Goal: Task Accomplishment & Management: Use online tool/utility

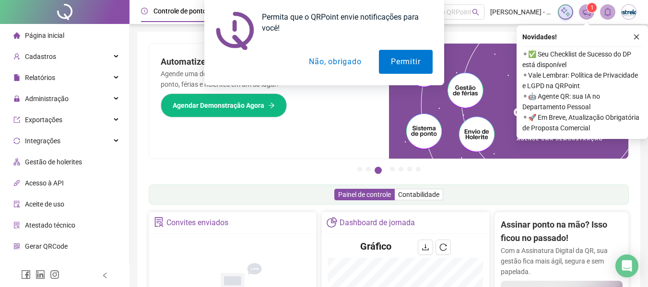
drag, startPoint x: 328, startPoint y: 62, endPoint x: 610, endPoint y: 4, distance: 288.4
click at [333, 62] on button "Não, obrigado" at bounding box center [335, 62] width 76 height 24
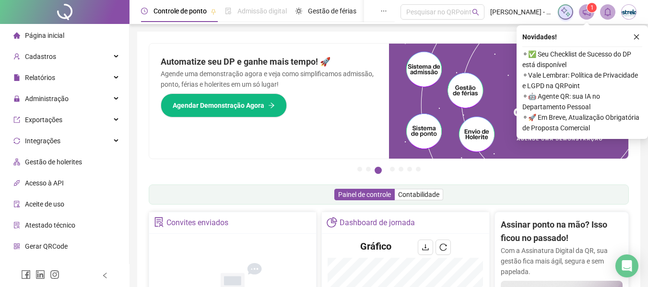
click at [633, 36] on button "button" at bounding box center [637, 37] width 12 height 12
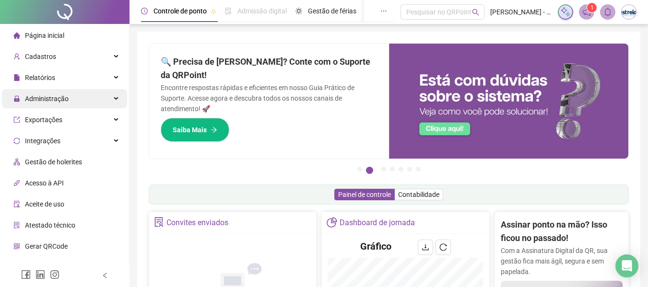
drag, startPoint x: 62, startPoint y: 100, endPoint x: 81, endPoint y: 107, distance: 19.6
click at [63, 101] on span "Administração" at bounding box center [47, 99] width 44 height 8
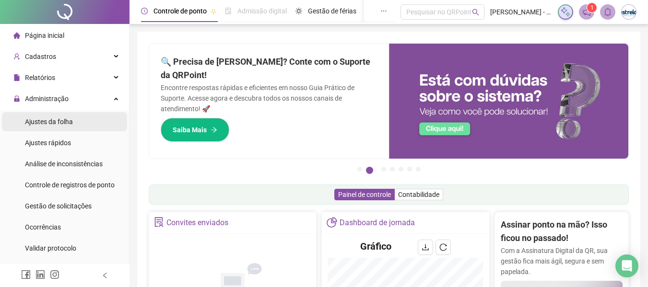
click at [66, 125] on span "Ajustes da folha" at bounding box center [49, 122] width 48 height 8
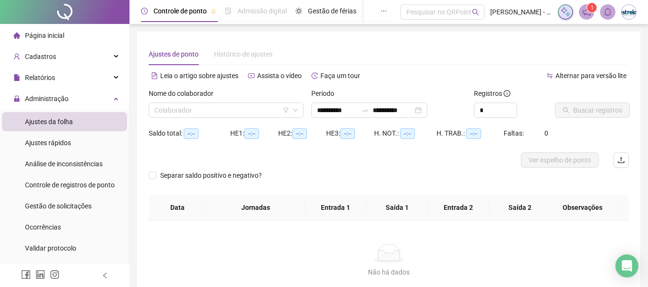
type input "**********"
click at [78, 75] on div "Relatórios" at bounding box center [64, 77] width 125 height 19
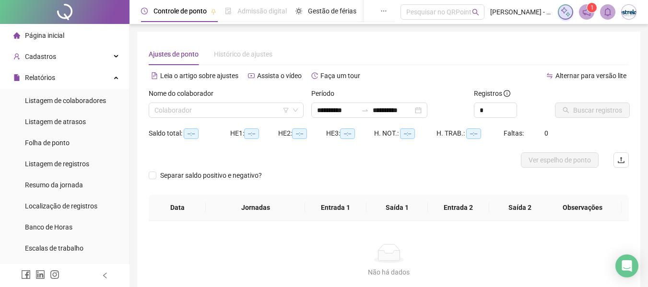
drag, startPoint x: 66, startPoint y: 145, endPoint x: 140, endPoint y: 116, distance: 79.0
click at [66, 146] on span "Folha de ponto" at bounding box center [47, 143] width 45 height 8
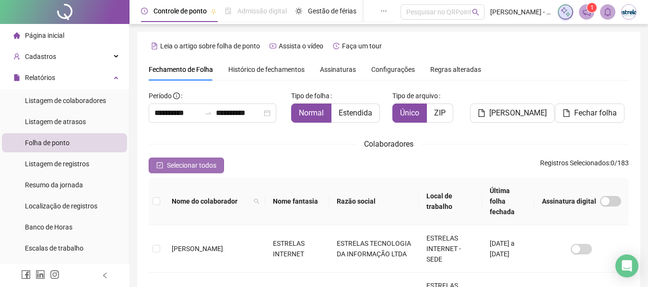
scroll to position [53, 0]
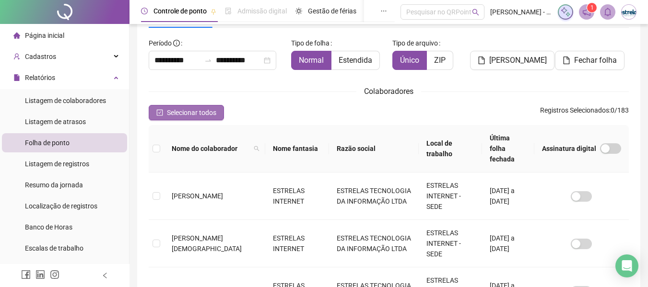
click at [194, 111] on span "Selecionar todos" at bounding box center [191, 112] width 49 height 11
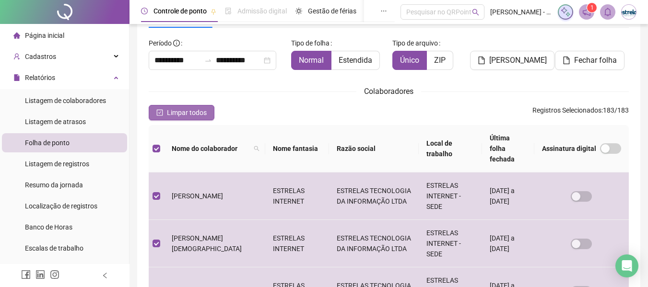
click at [172, 117] on span "Limpar todos" at bounding box center [187, 112] width 40 height 11
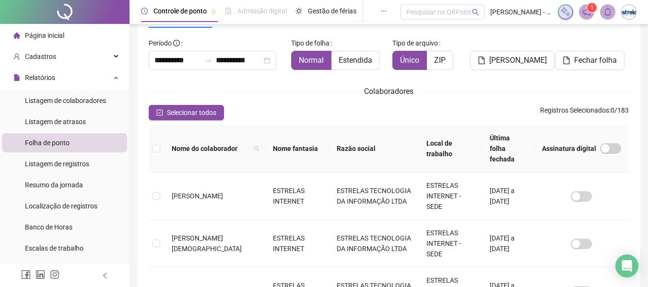
drag, startPoint x: 196, startPoint y: 68, endPoint x: 212, endPoint y: 72, distance: 16.4
click at [197, 68] on div "**********" at bounding box center [213, 60] width 128 height 19
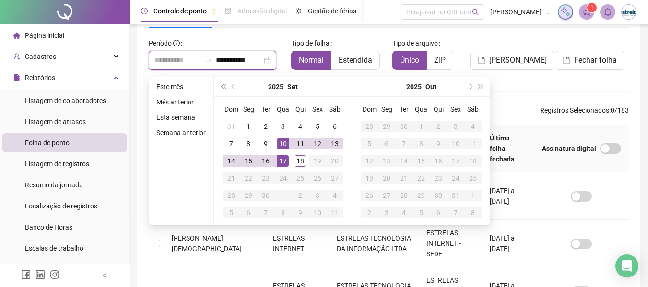
type input "**********"
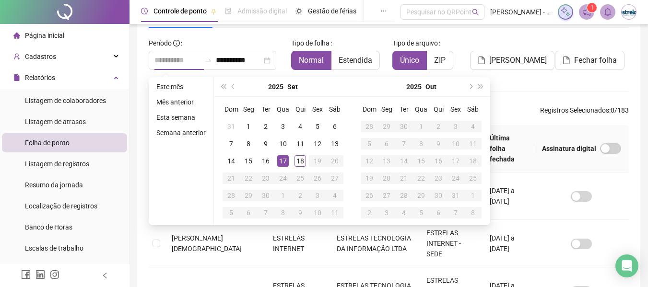
click at [280, 160] on div "17" at bounding box center [283, 161] width 12 height 12
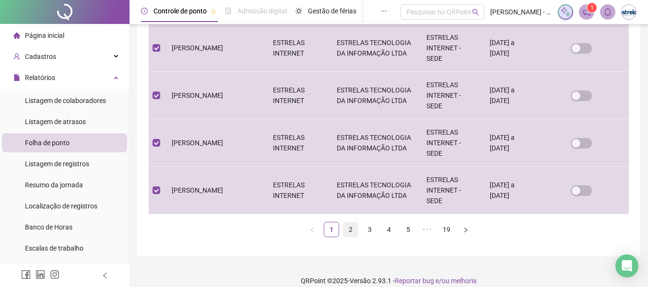
click at [346, 223] on link "2" at bounding box center [350, 230] width 14 height 14
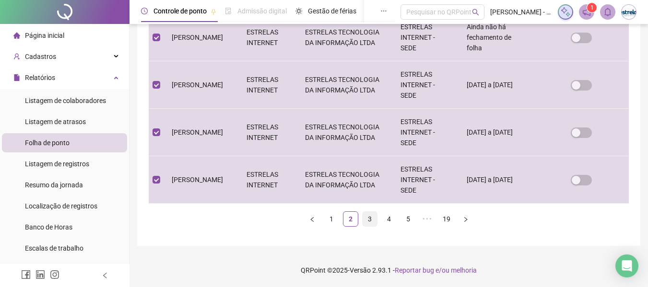
click at [376, 218] on link "3" at bounding box center [370, 219] width 14 height 14
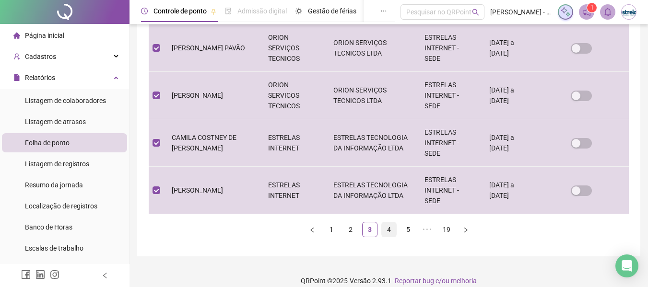
click at [383, 223] on link "4" at bounding box center [389, 230] width 14 height 14
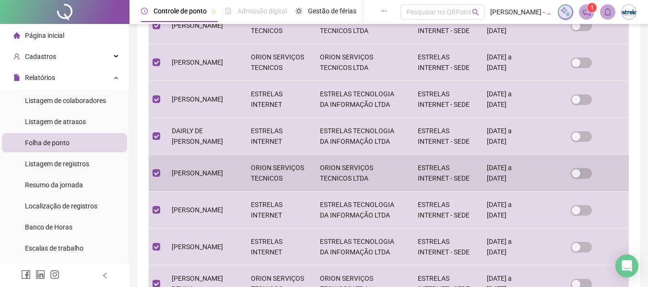
scroll to position [484, 0]
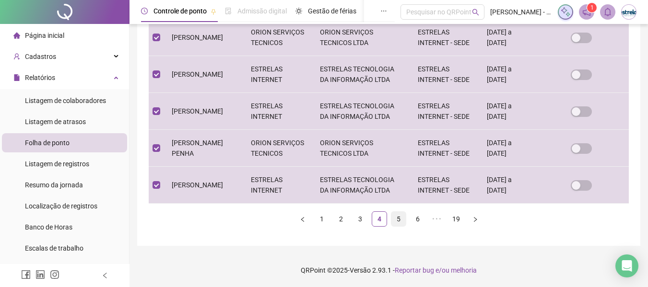
click at [396, 222] on link "5" at bounding box center [398, 219] width 14 height 14
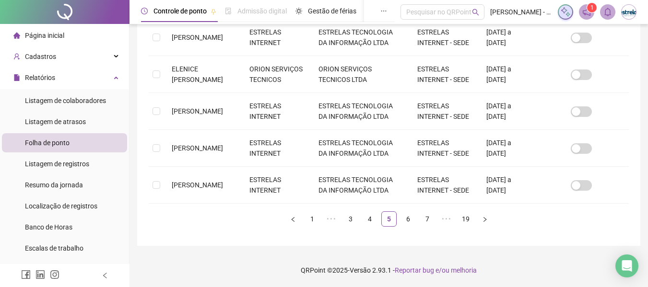
scroll to position [53, 0]
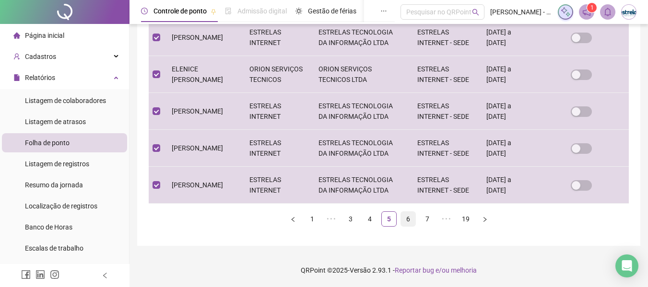
click at [408, 217] on link "6" at bounding box center [408, 219] width 14 height 14
click at [409, 224] on link "7" at bounding box center [408, 219] width 14 height 14
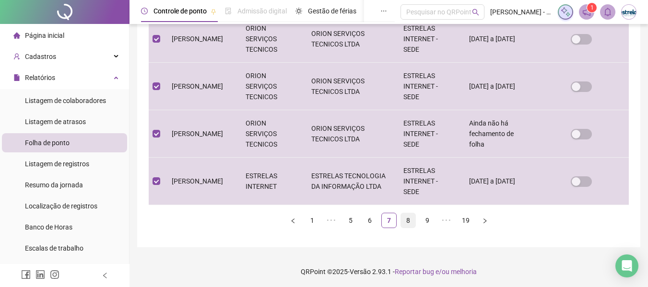
click at [411, 220] on link "8" at bounding box center [408, 220] width 14 height 14
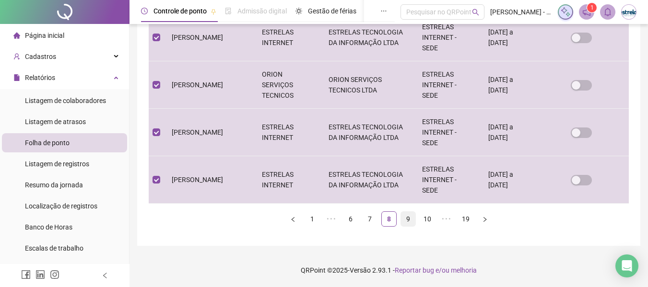
click at [408, 223] on link "9" at bounding box center [408, 219] width 14 height 14
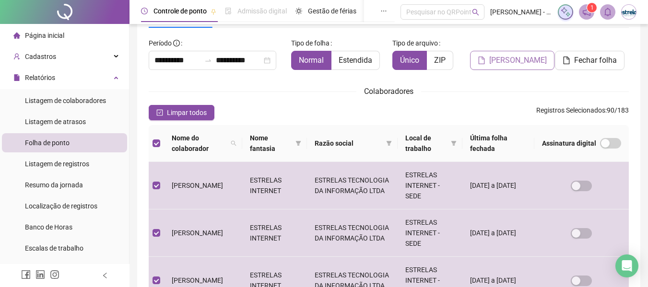
click at [491, 62] on button "[PERSON_NAME]" at bounding box center [512, 60] width 84 height 19
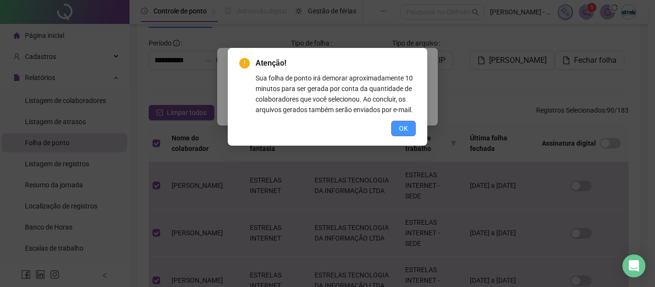
click at [408, 126] on span "OK" at bounding box center [403, 128] width 9 height 11
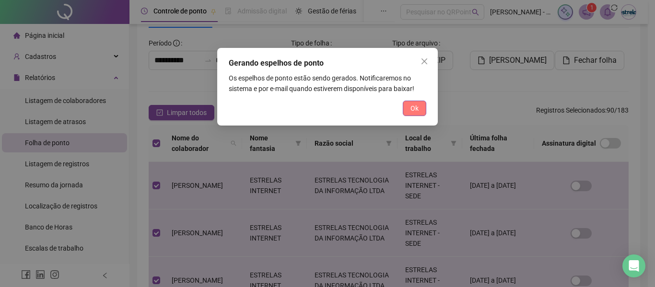
click at [409, 110] on button "Ok" at bounding box center [414, 108] width 23 height 15
